Goal: Task Accomplishment & Management: Complete application form

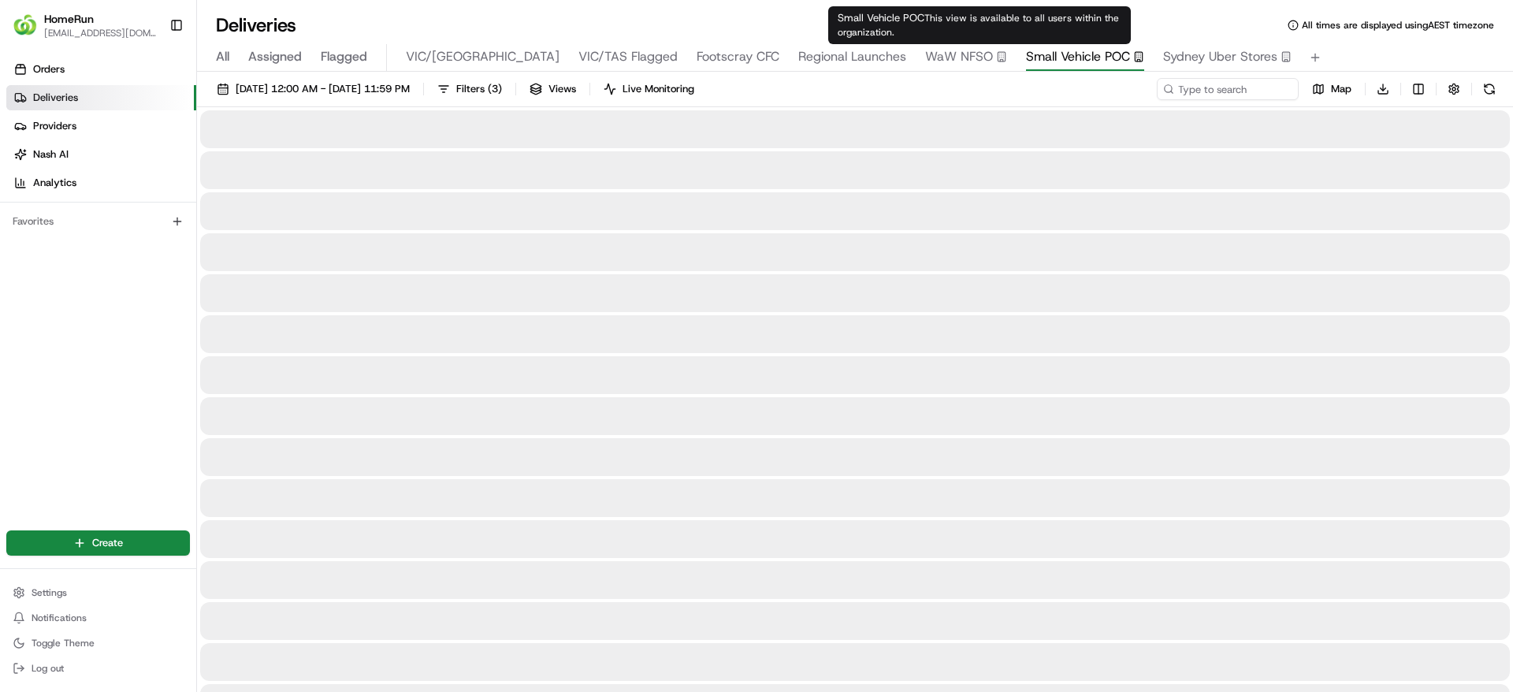
click at [1026, 60] on span "Small Vehicle POC" at bounding box center [1078, 56] width 104 height 19
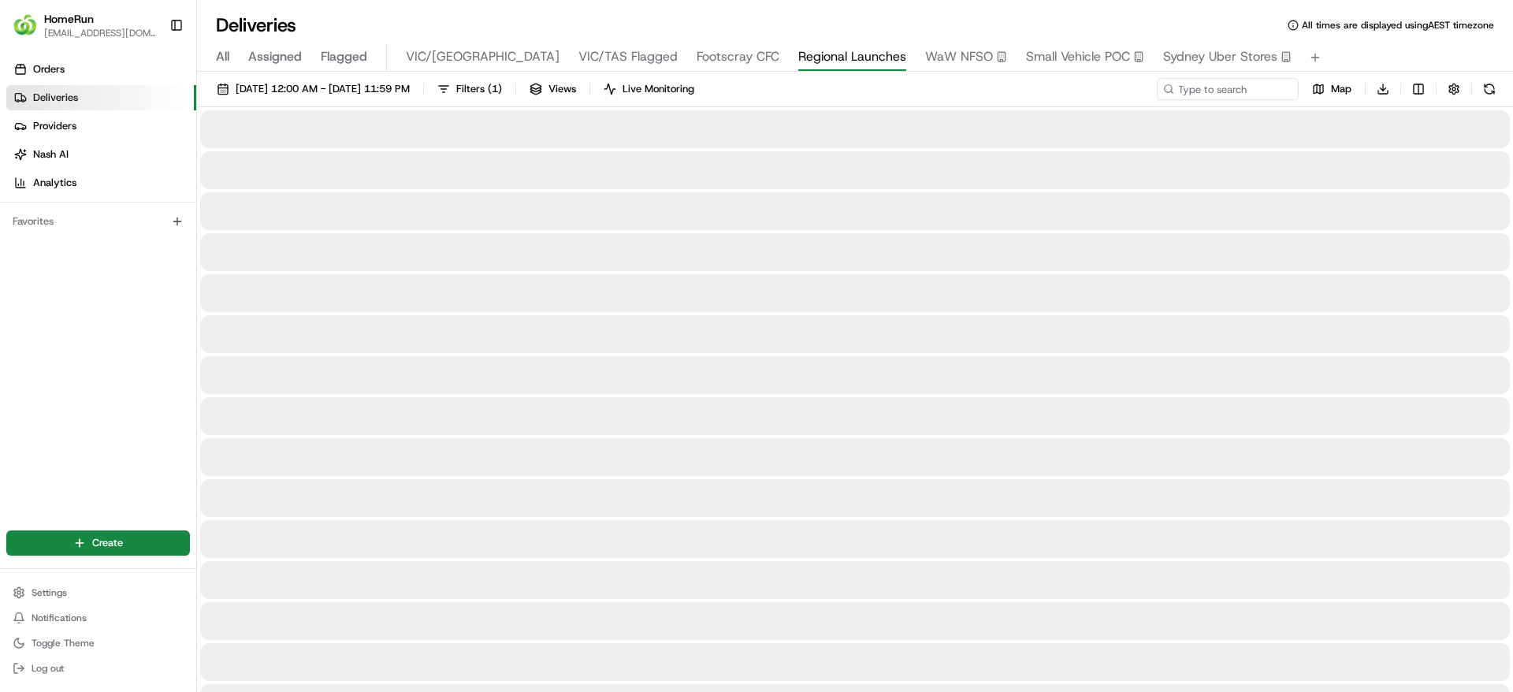
click at [798, 60] on span "Regional Launches" at bounding box center [852, 56] width 108 height 19
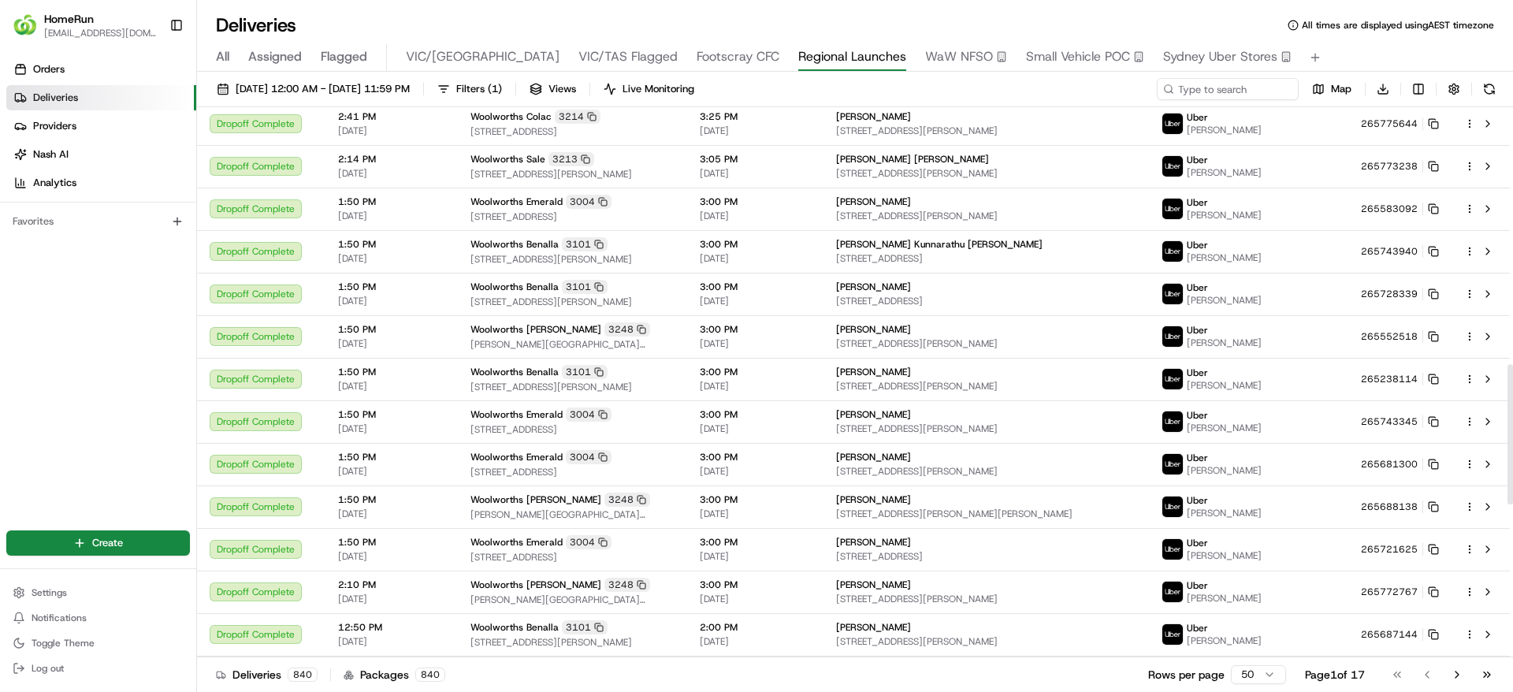
scroll to position [1021, 0]
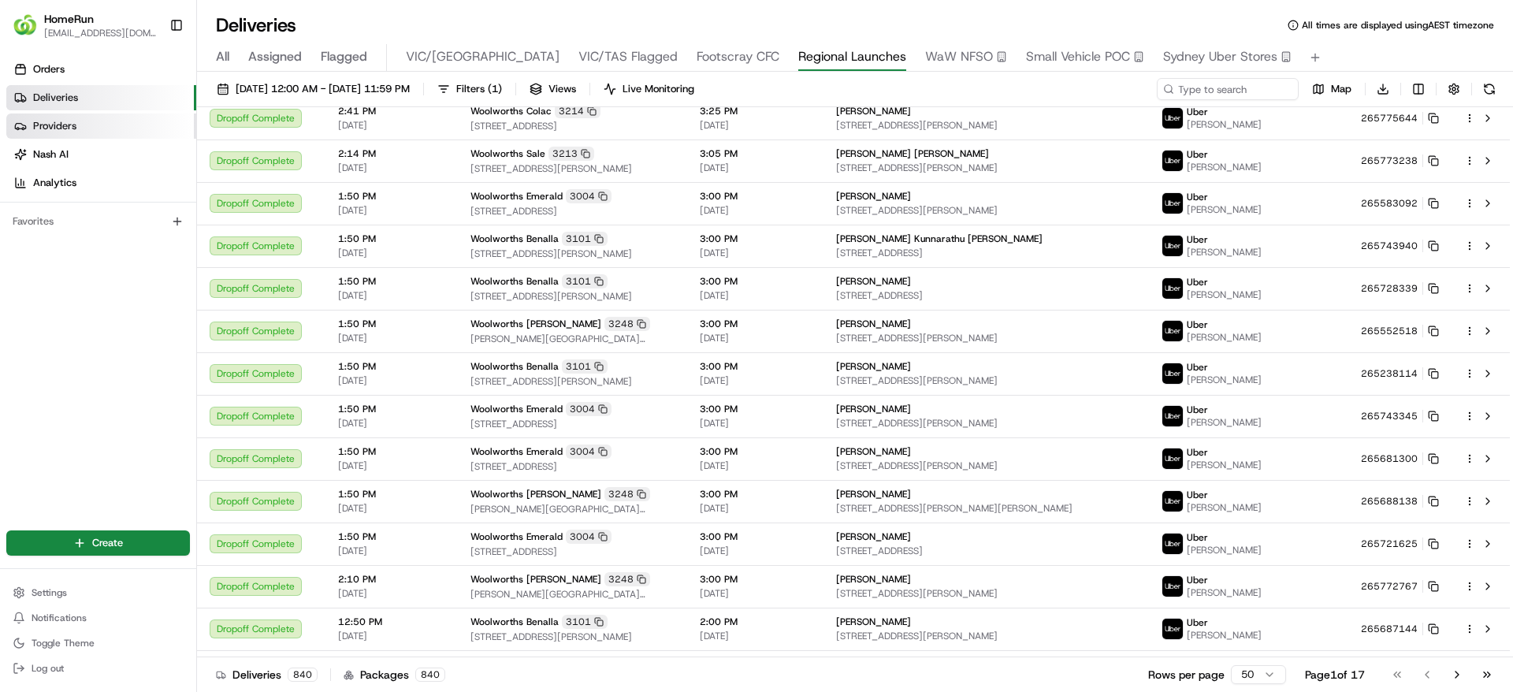
click at [84, 126] on link "Providers" at bounding box center [101, 125] width 190 height 25
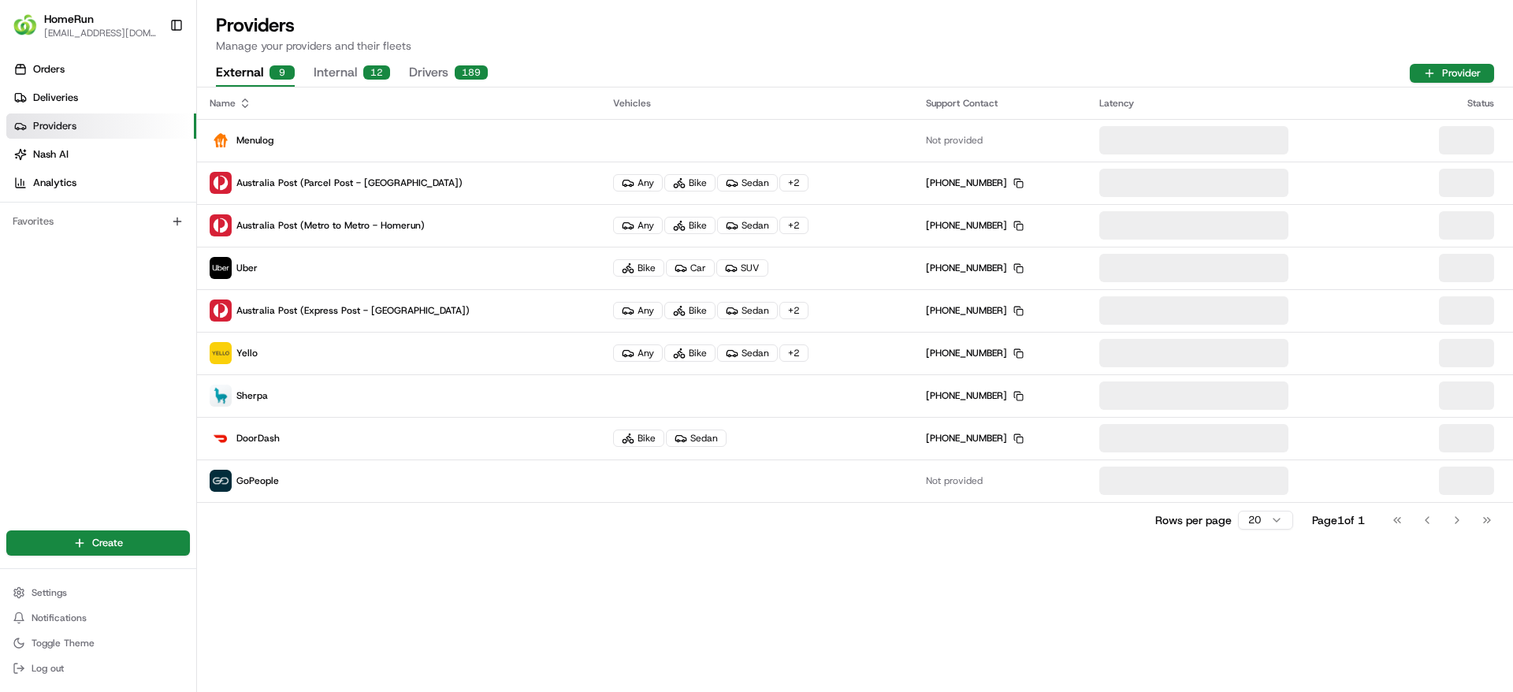
click at [426, 72] on button "Drivers 189" at bounding box center [448, 73] width 79 height 27
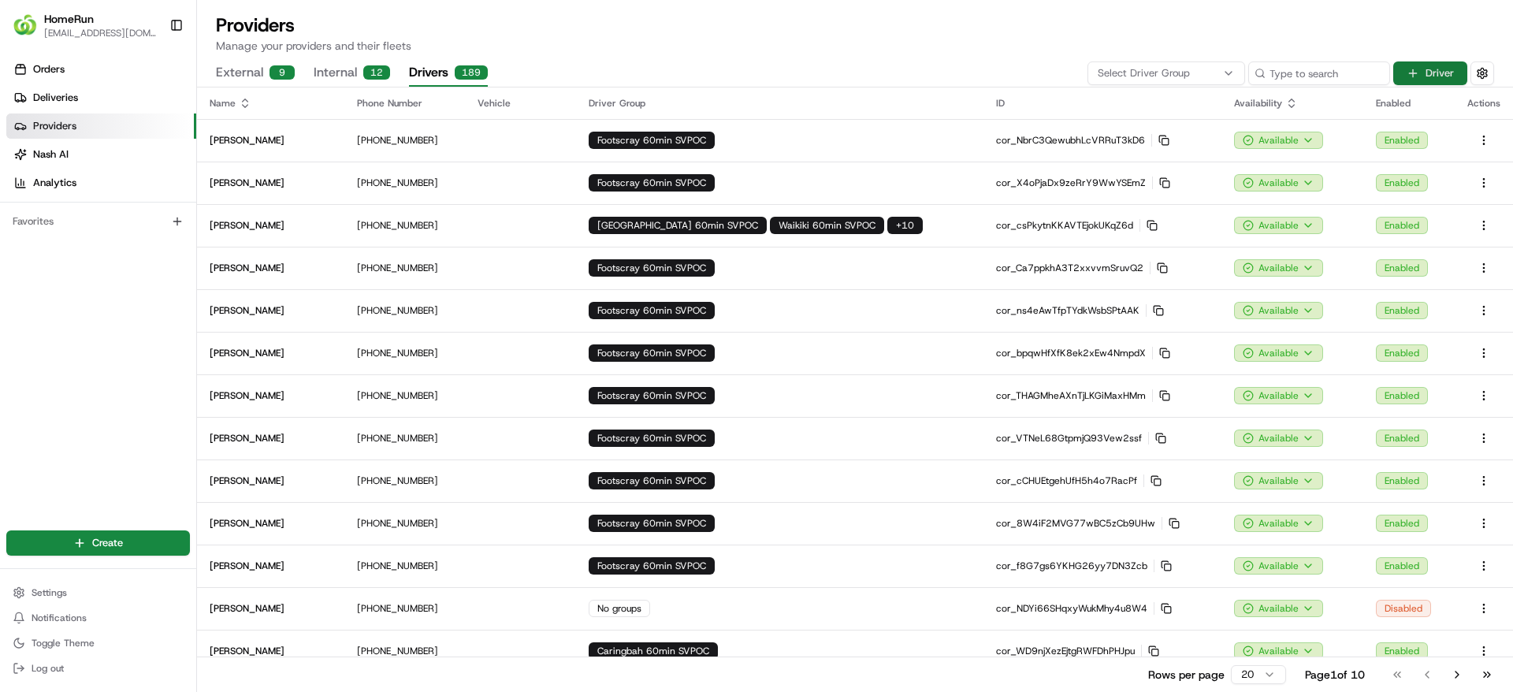
click at [1429, 65] on button "Driver" at bounding box center [1431, 73] width 74 height 24
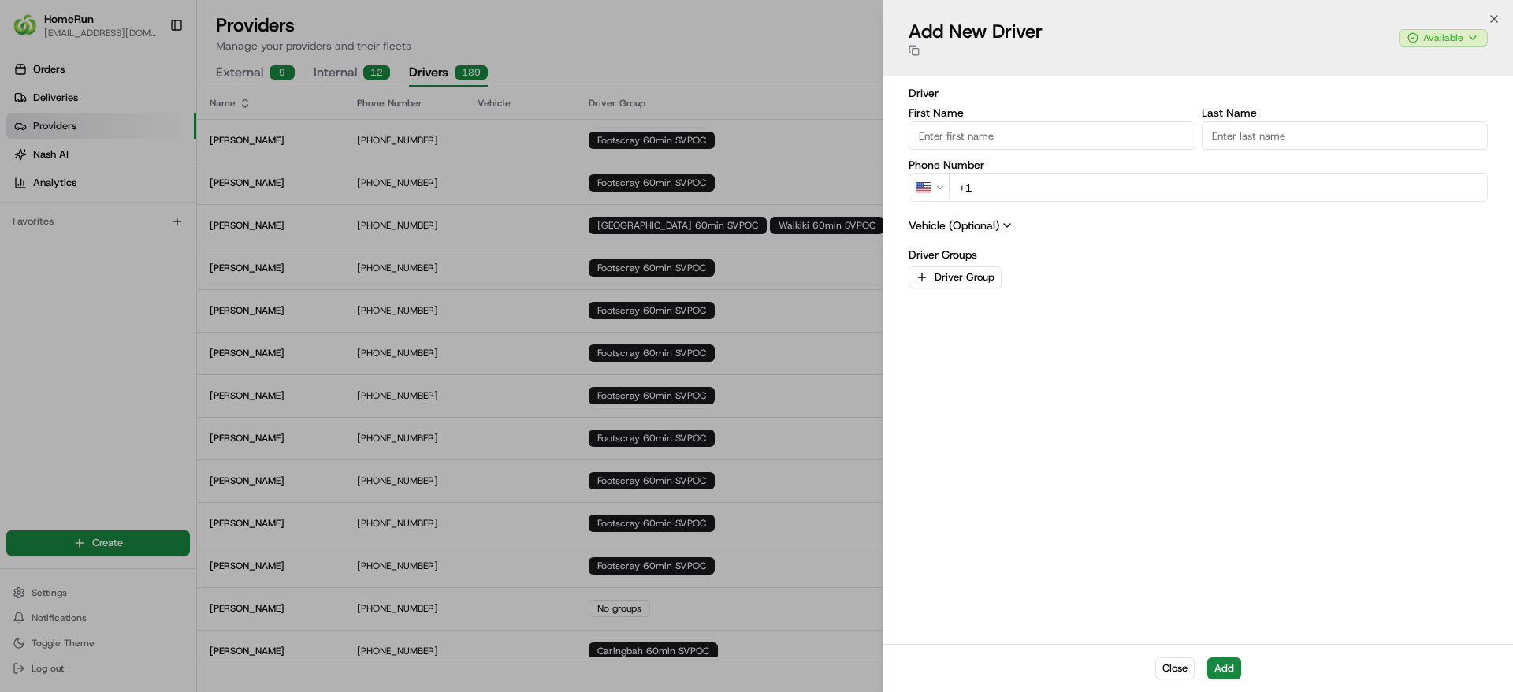
click at [981, 129] on input "First Name" at bounding box center [1052, 135] width 287 height 28
paste input "Kennovan"
type input "Kennovan"
click at [1259, 130] on input "Last Name" at bounding box center [1345, 135] width 287 height 28
paste input "4012961"
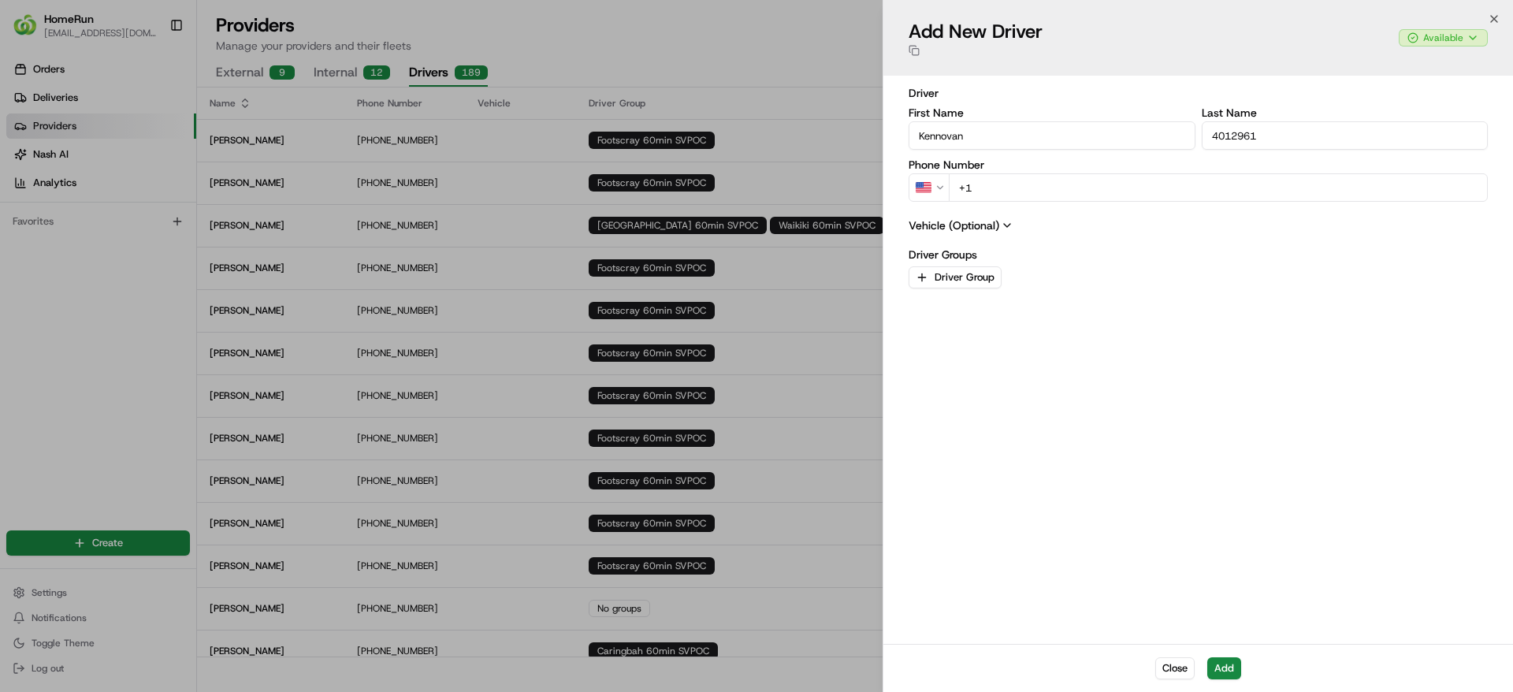
type input "4012961"
click at [932, 184] on button "US" at bounding box center [929, 187] width 41 height 28
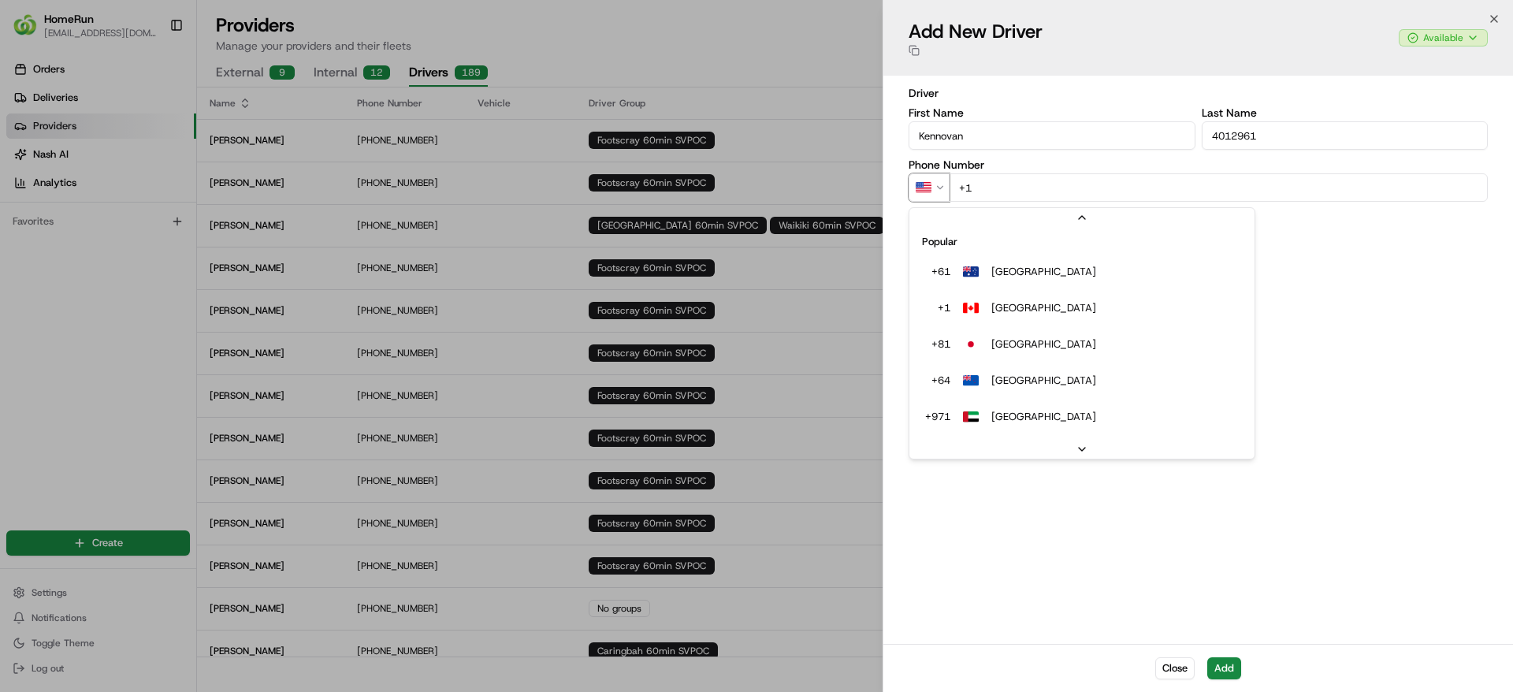
scroll to position [30, 0]
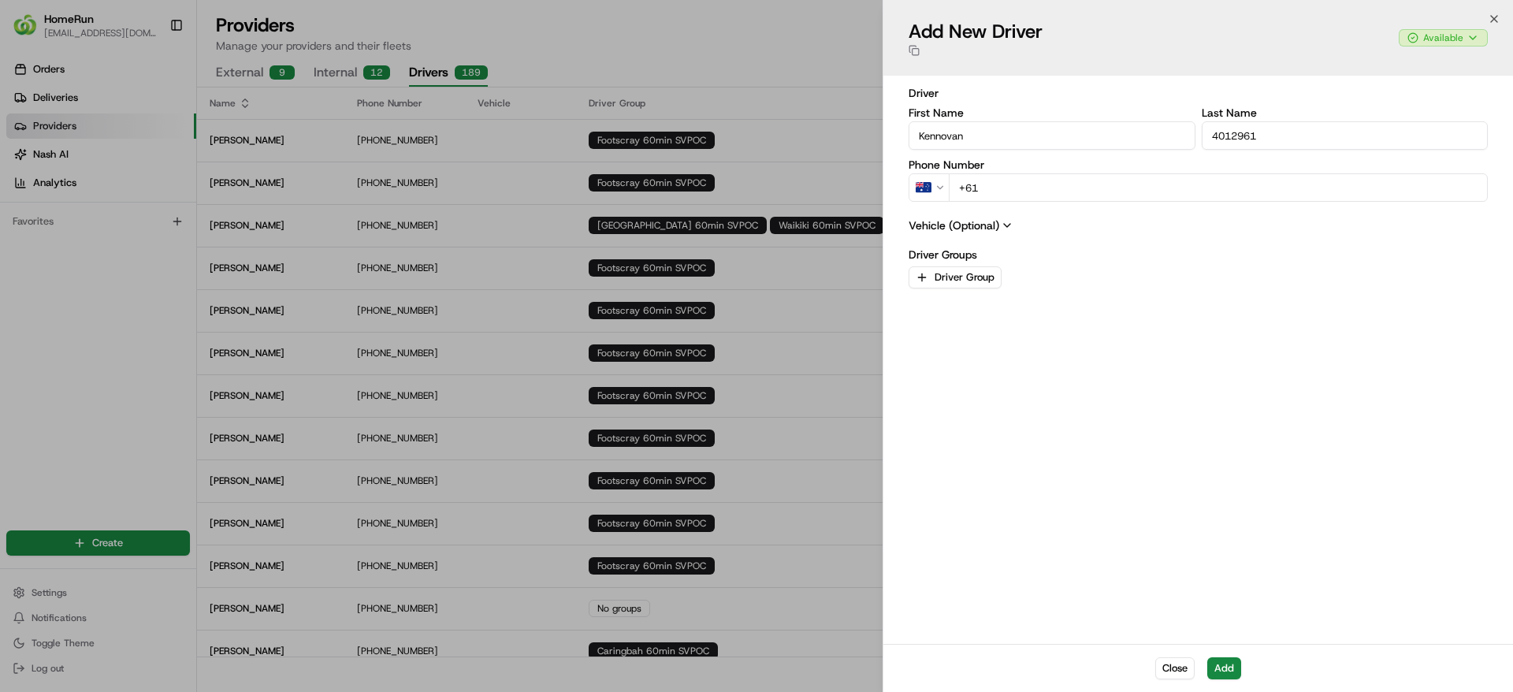
paste input "0488 589 392"
click at [987, 188] on input "[PHONE_NUMBER]" at bounding box center [1218, 187] width 539 height 28
type input "[PHONE_NUMBER]"
click at [969, 276] on button "Driver Group" at bounding box center [955, 277] width 93 height 22
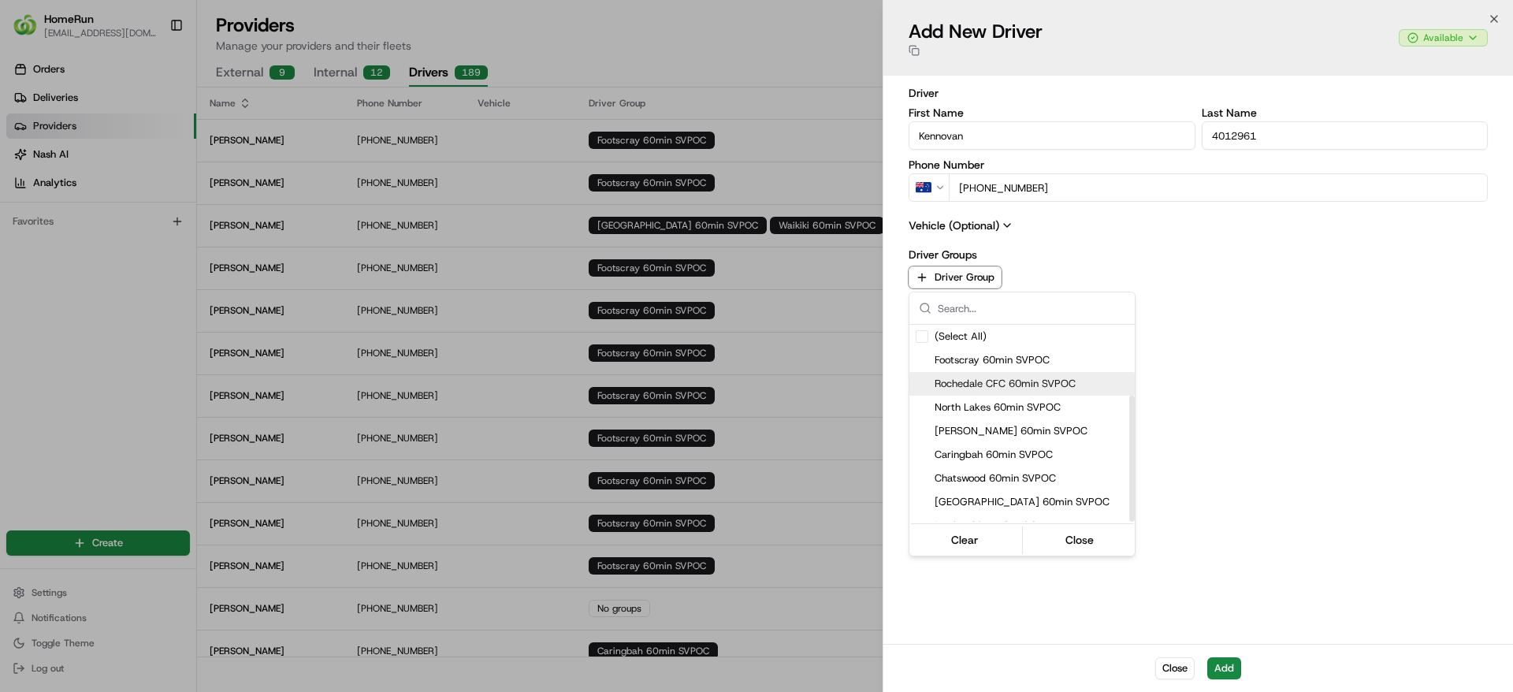
scroll to position [110, 0]
click at [985, 451] on div "Waikiki 60min SVPOC" at bounding box center [1022, 463] width 225 height 24
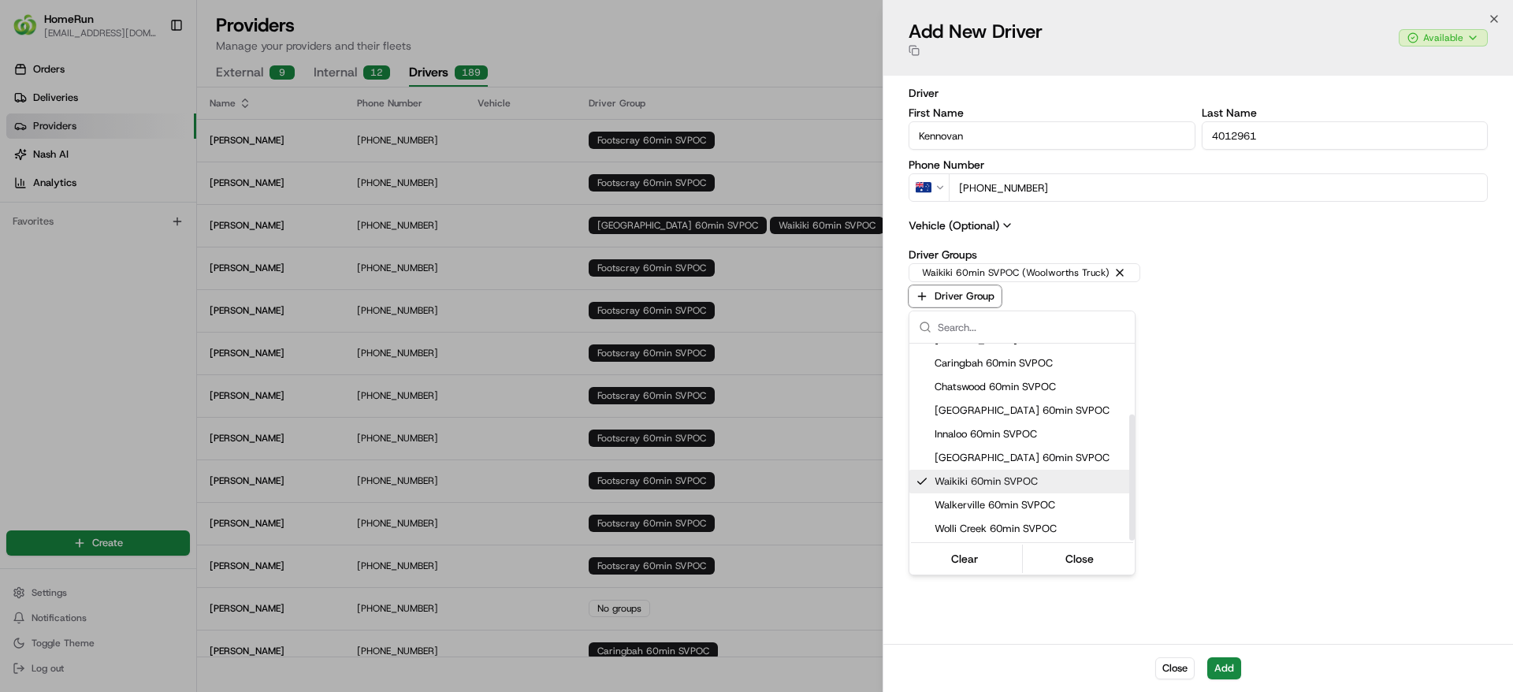
click at [982, 482] on span "Waikiki 60min SVPOC" at bounding box center [1032, 481] width 194 height 14
